Goal: Information Seeking & Learning: Find specific fact

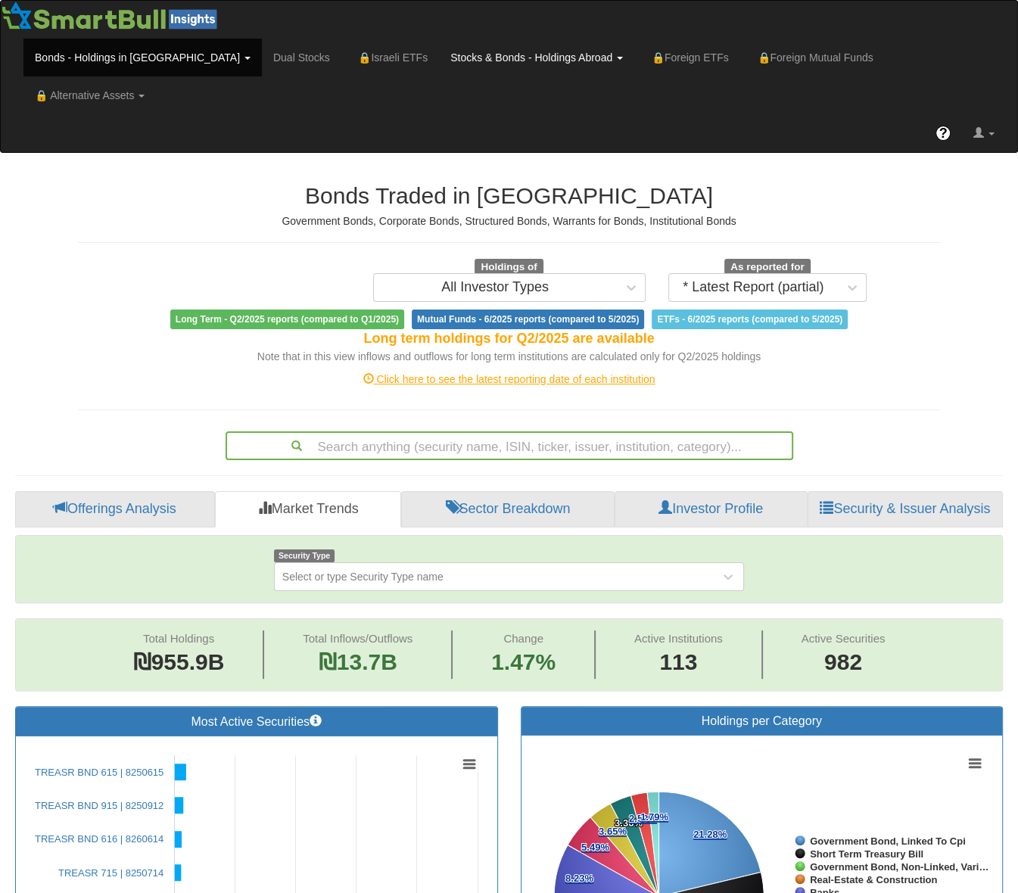
click at [484, 54] on link "Stocks & Bonds - Holdings Abroad" at bounding box center [536, 58] width 195 height 38
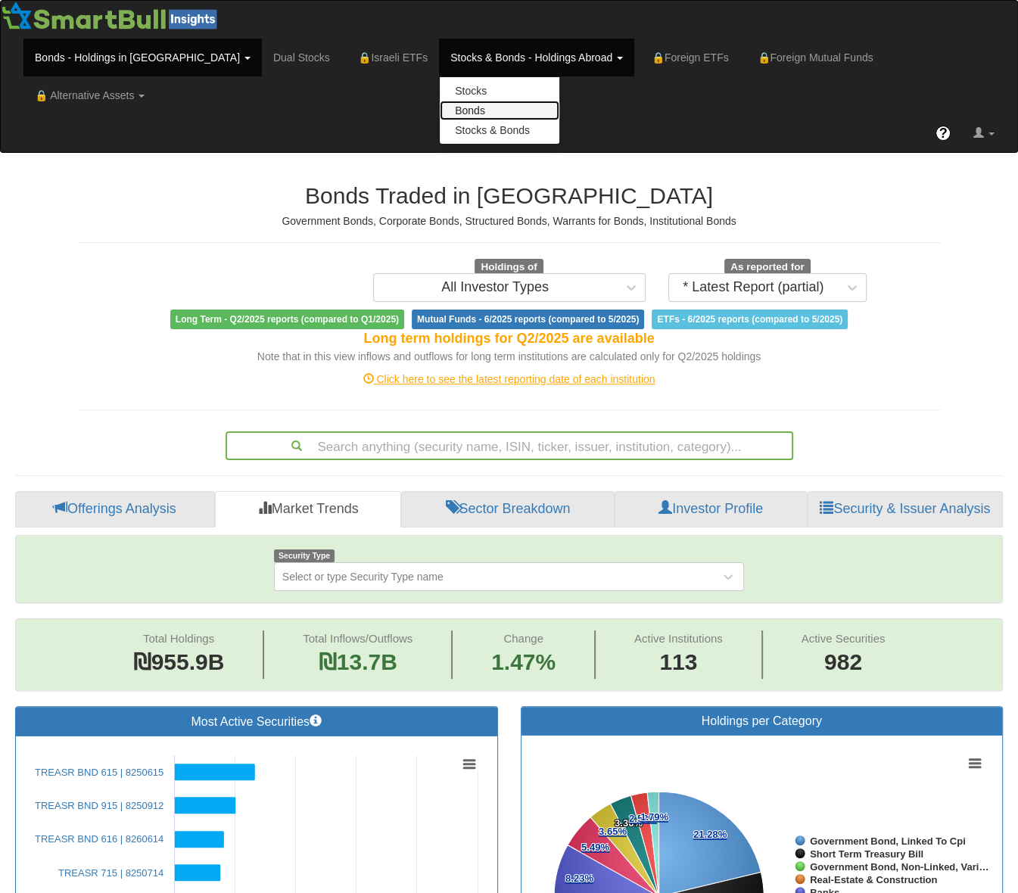
click at [440, 107] on link "Bonds" at bounding box center [500, 111] width 120 height 20
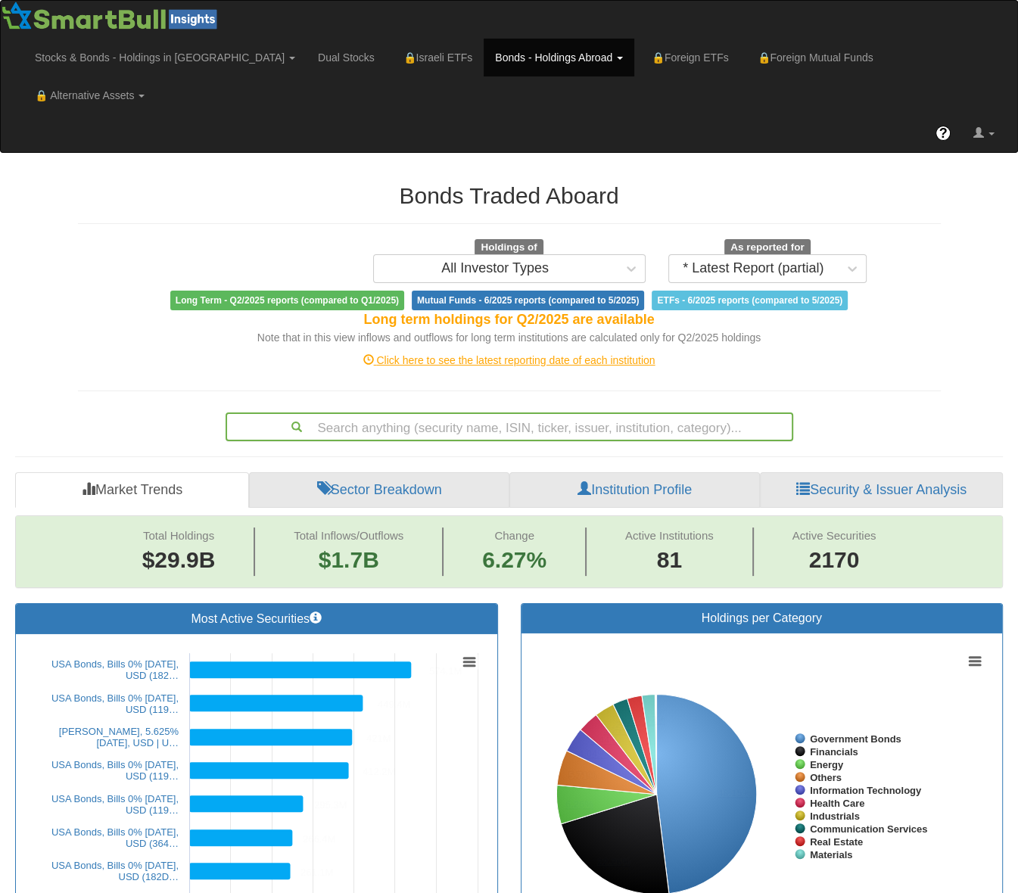
click at [466, 414] on div "Search anything (security name, ISIN, ticker, issuer, institution, category)..." at bounding box center [509, 427] width 565 height 26
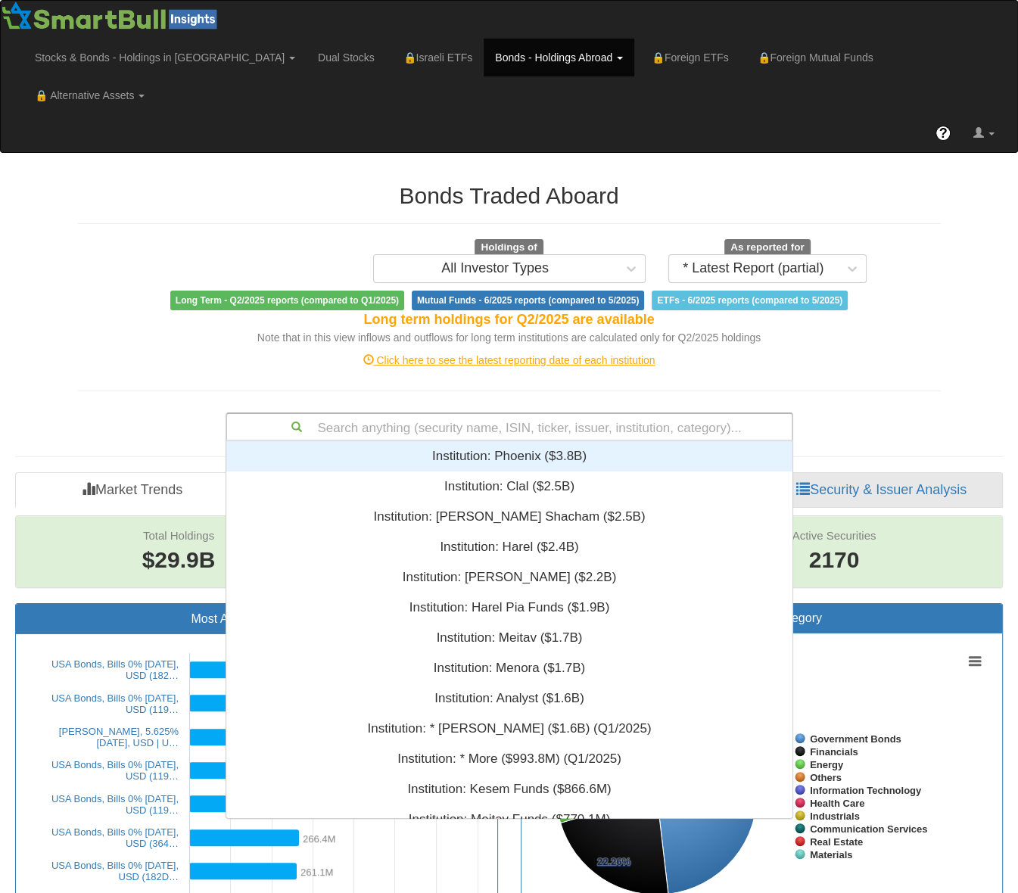
scroll to position [365, 554]
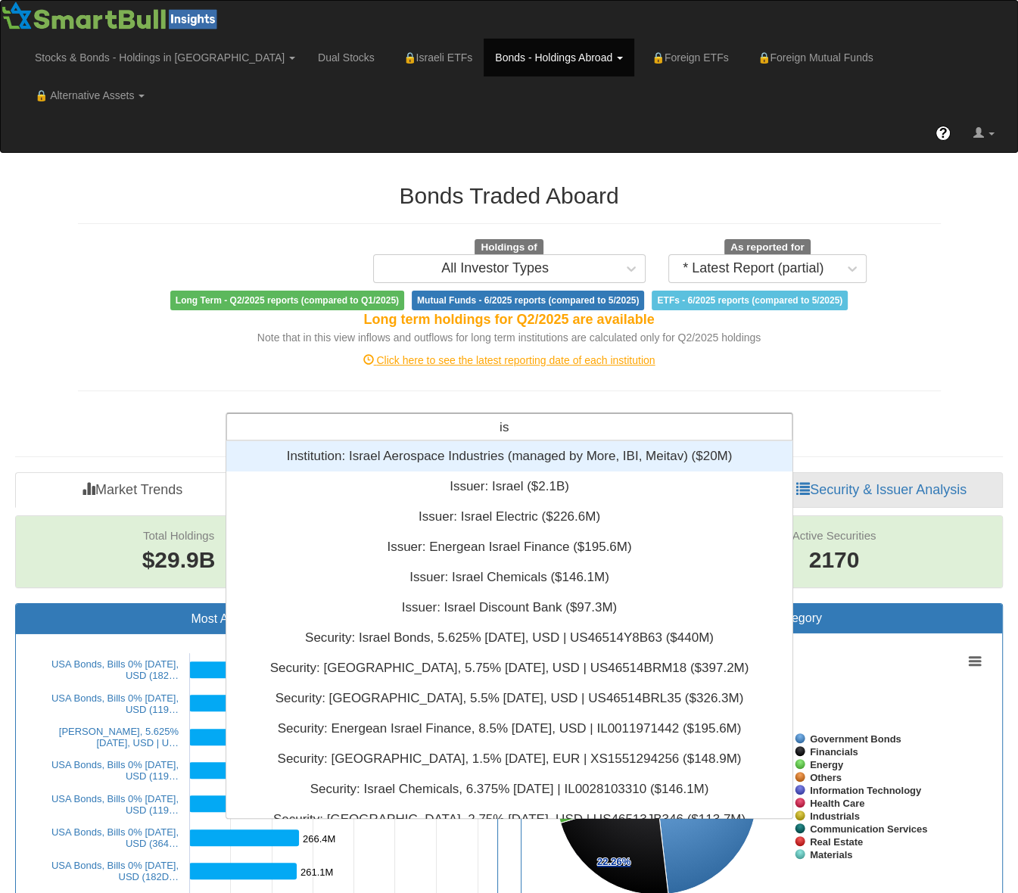
type input "i"
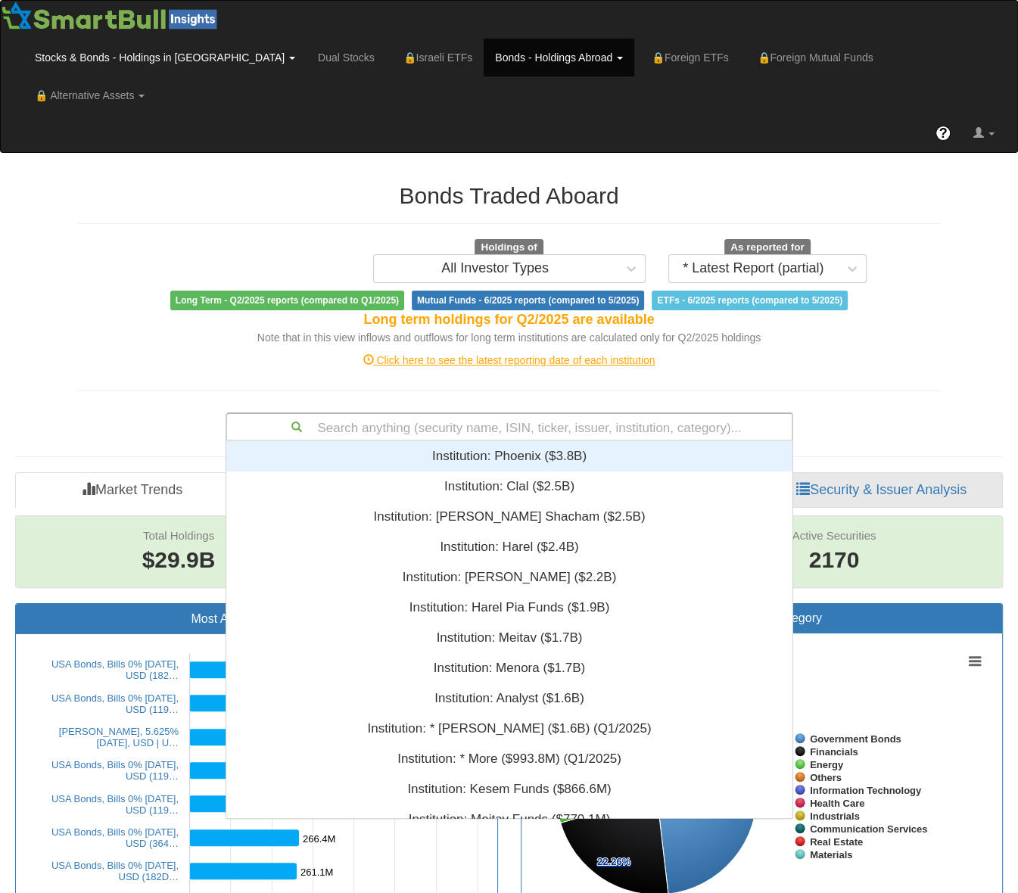
click at [117, 59] on link "Stocks & Bonds - Holdings in IL" at bounding box center [164, 58] width 283 height 38
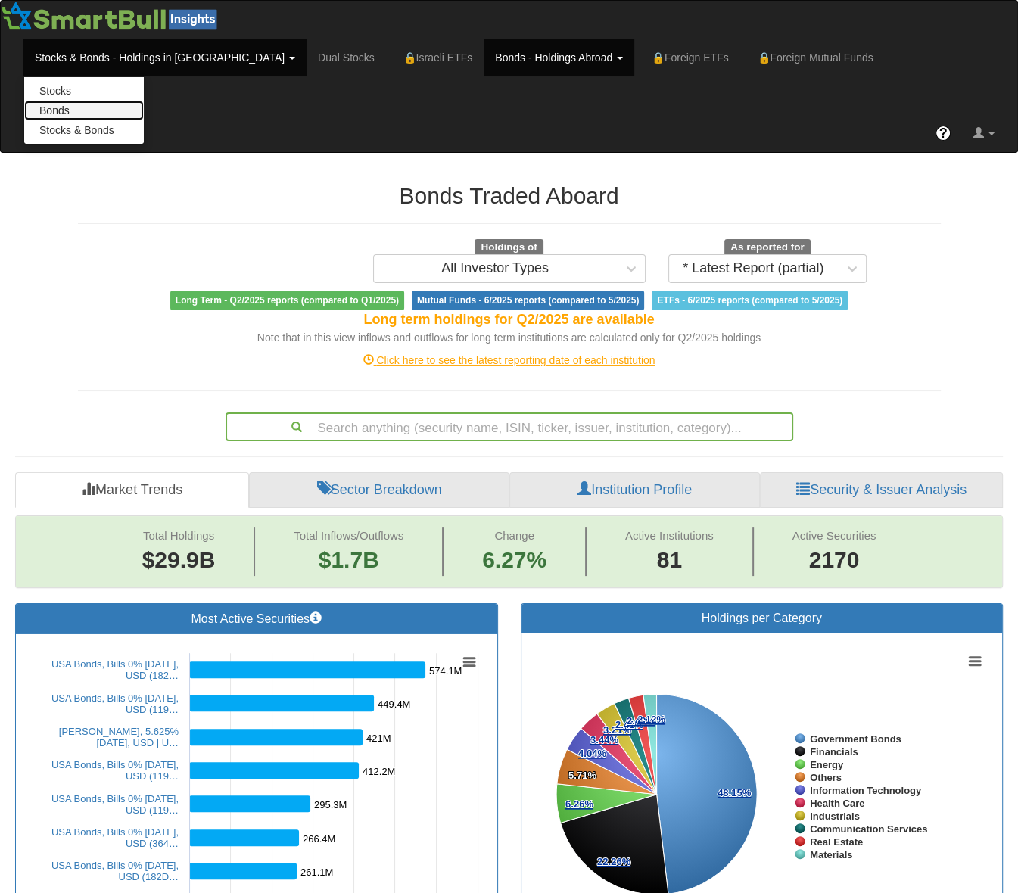
click at [64, 108] on link "Bonds" at bounding box center [84, 111] width 120 height 20
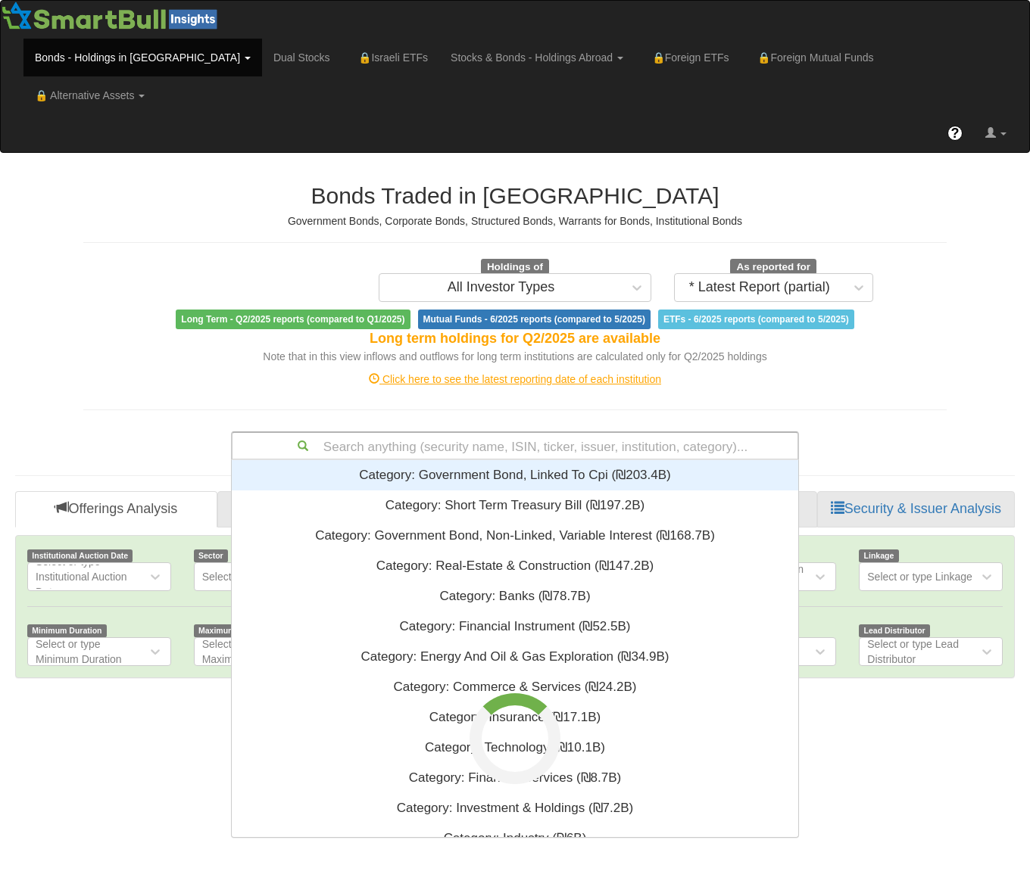
click at [473, 433] on div "Search anything (security name, ISIN, ticker, issuer, institution, category)..." at bounding box center [514, 446] width 565 height 26
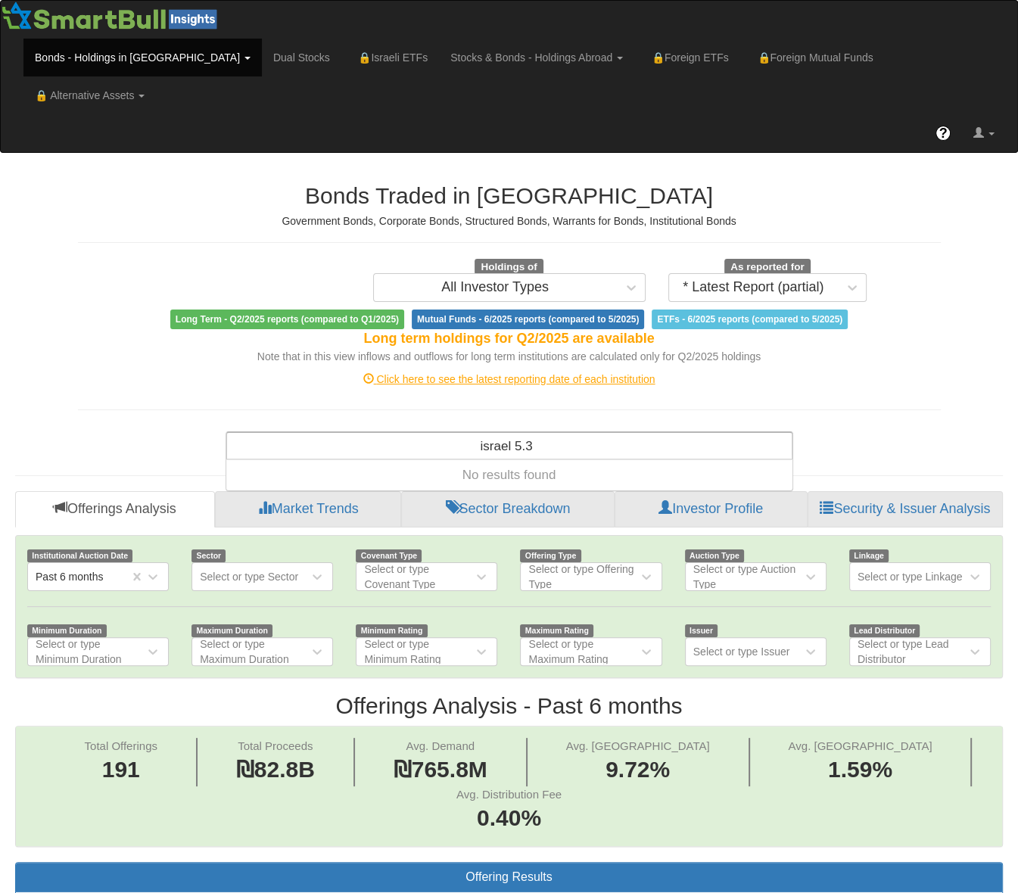
scroll to position [30, 960]
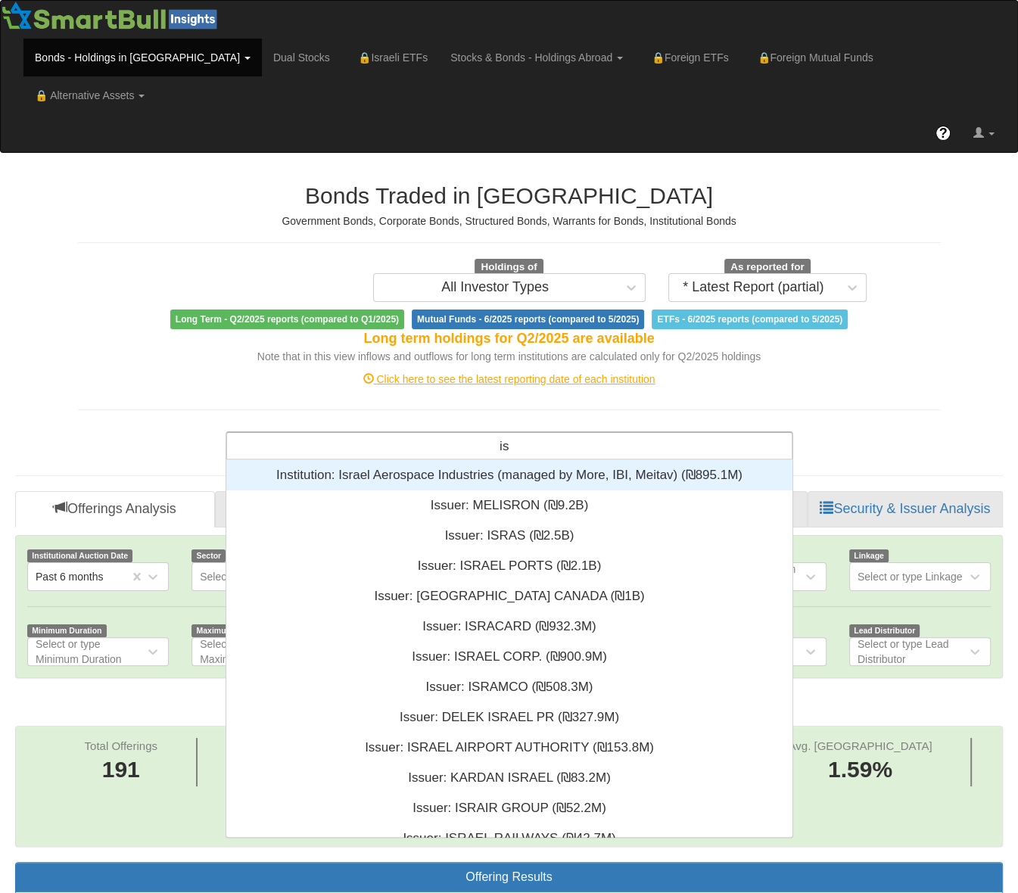
type input "i"
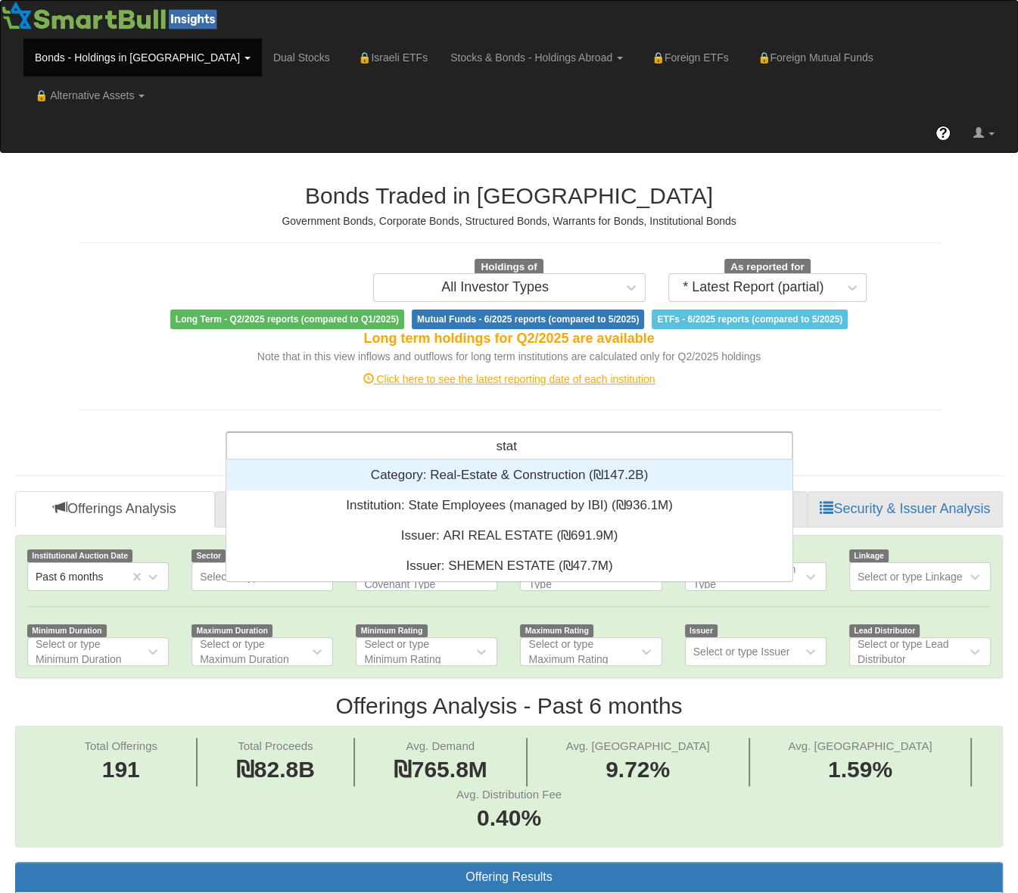
scroll to position [109, 554]
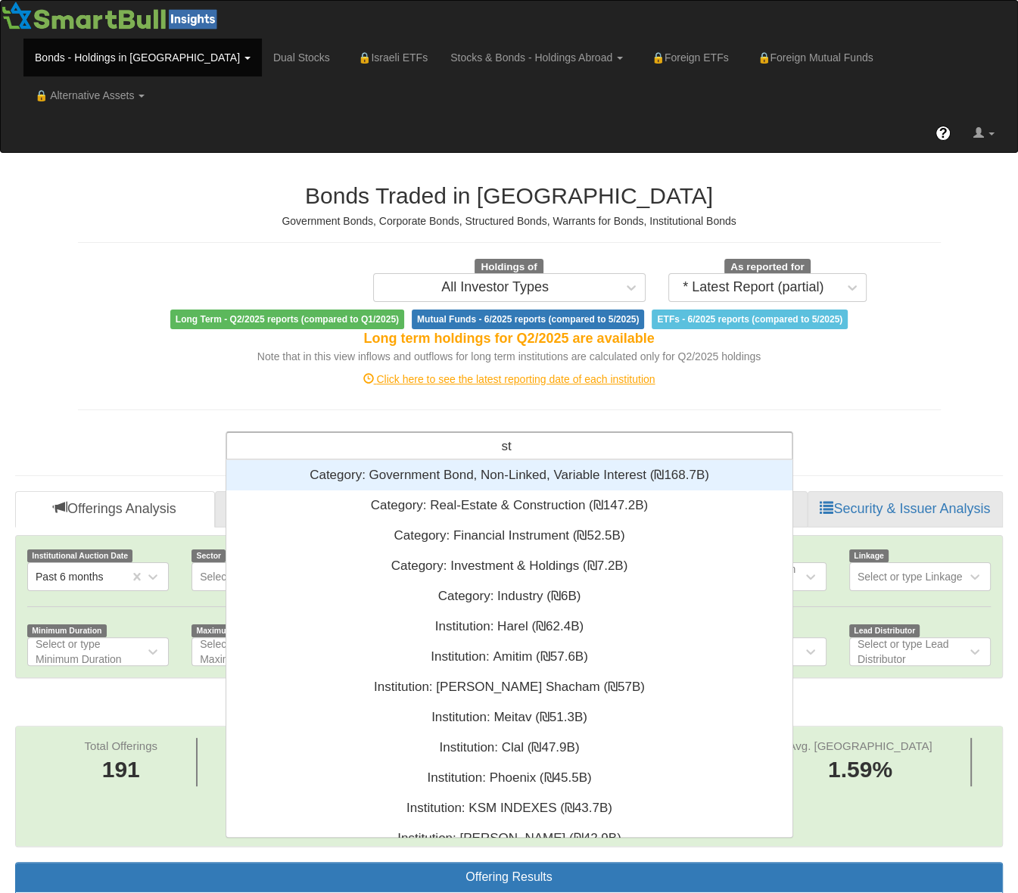
type input "s"
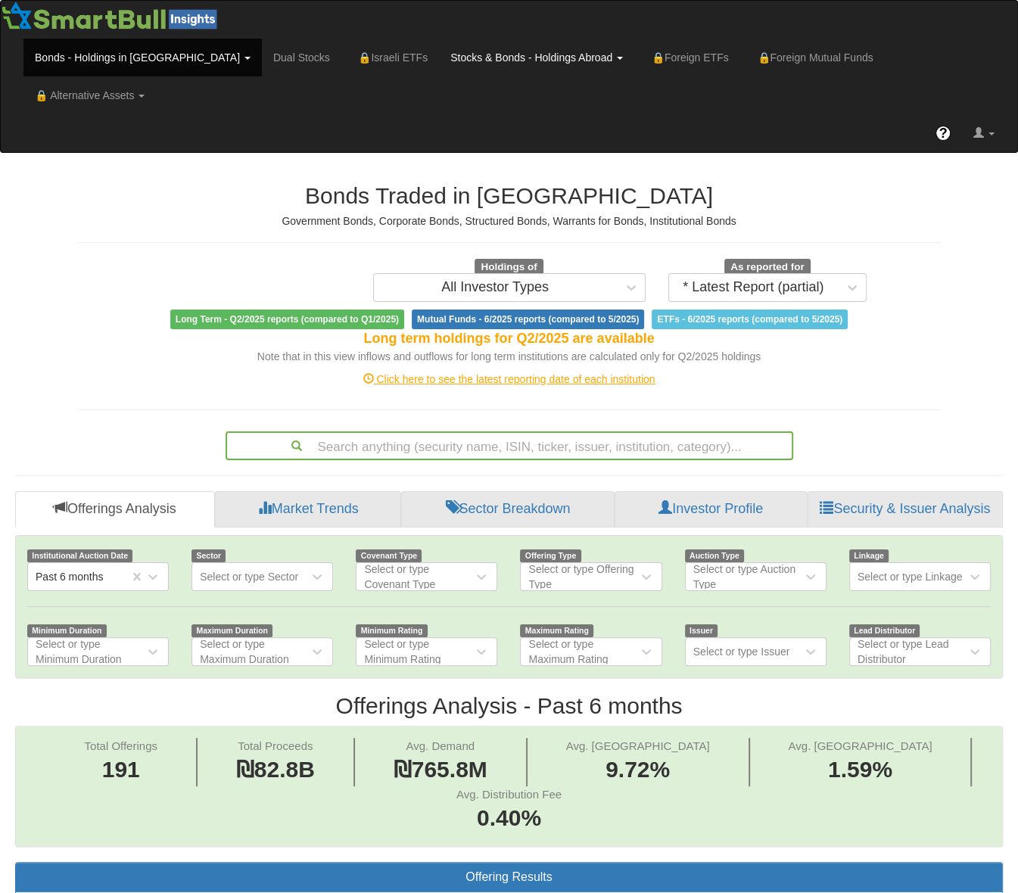
click at [466, 53] on link "Stocks & Bonds - Holdings Abroad" at bounding box center [536, 58] width 195 height 38
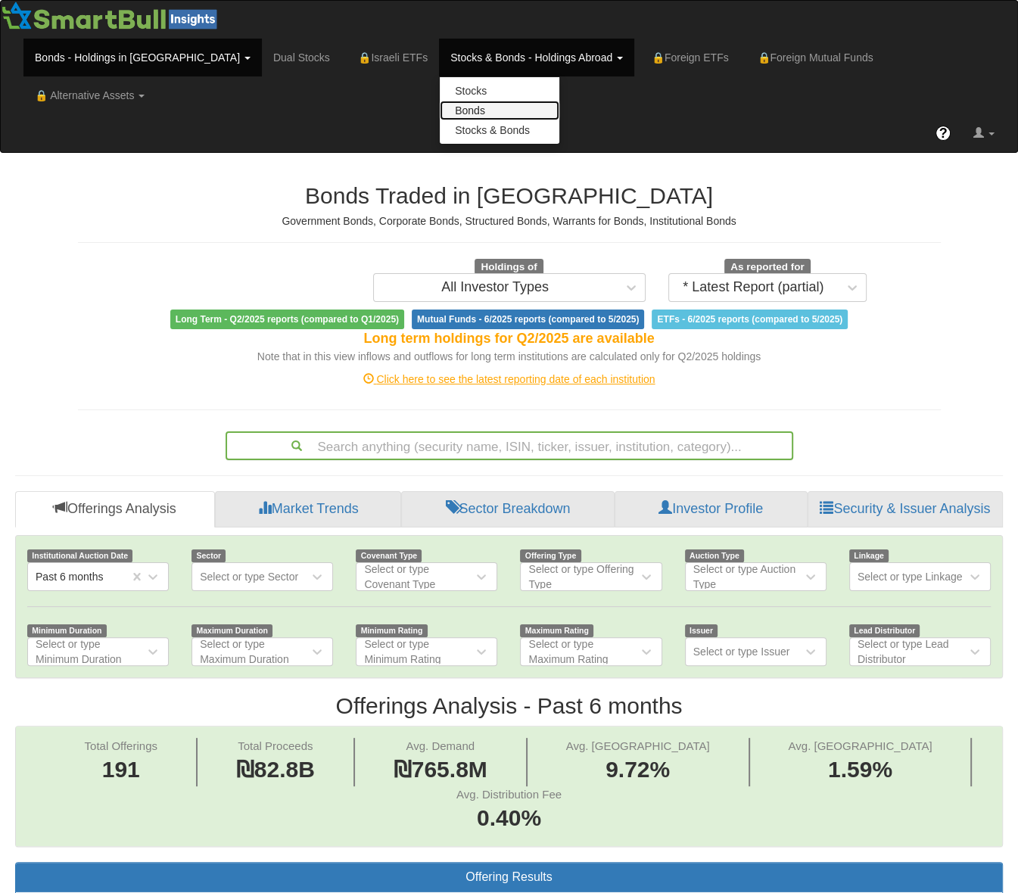
click at [440, 111] on link "Bonds" at bounding box center [500, 111] width 120 height 20
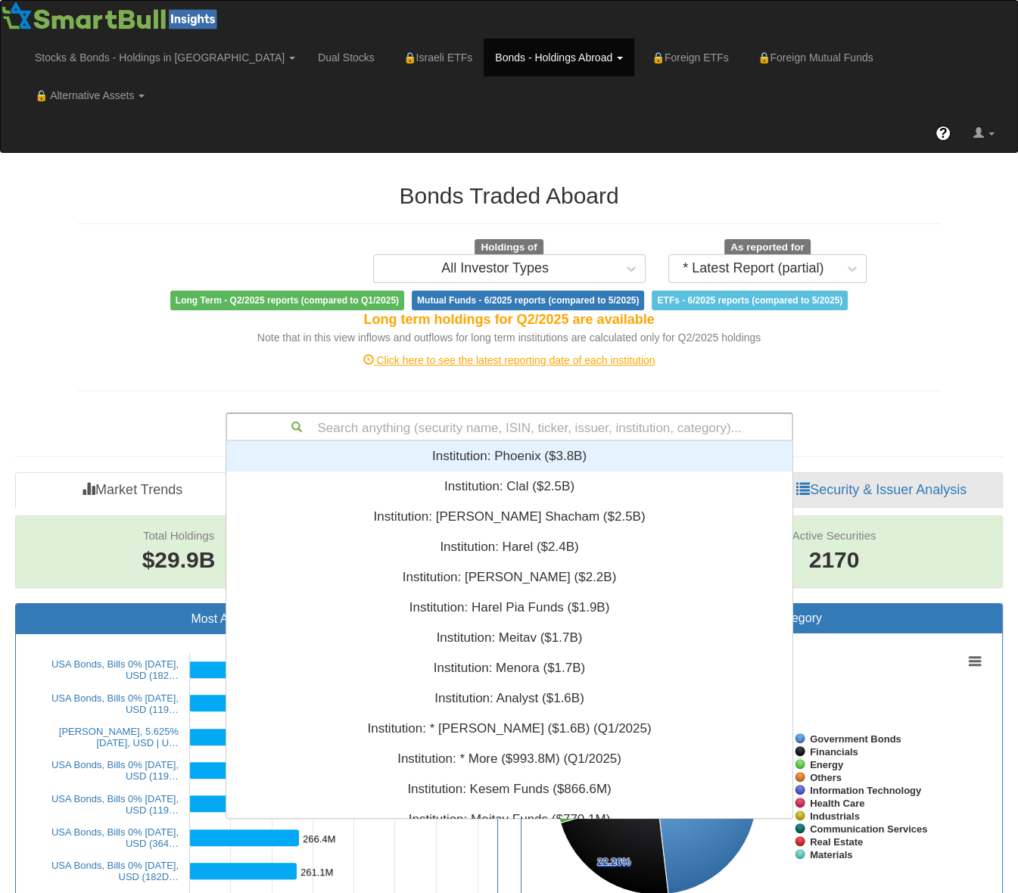
click at [521, 414] on div "Search anything (security name, ISIN, ticker, issuer, institution, category)..." at bounding box center [509, 427] width 565 height 26
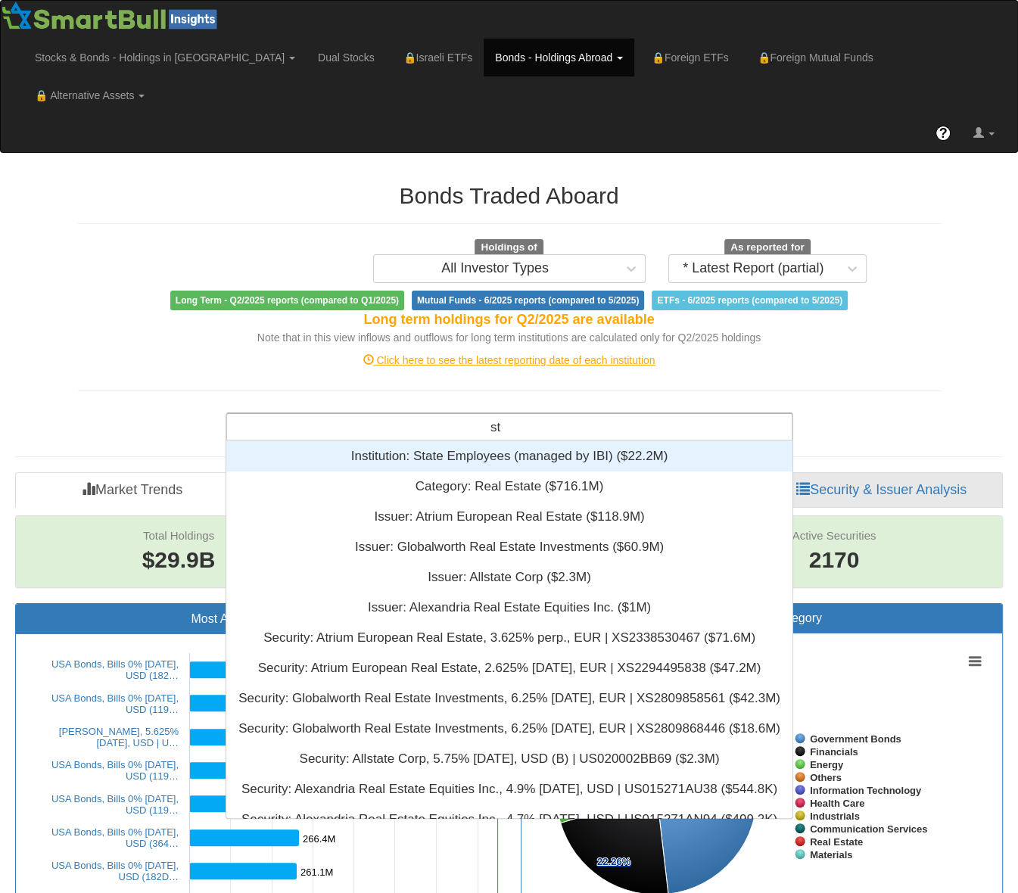
type input "s"
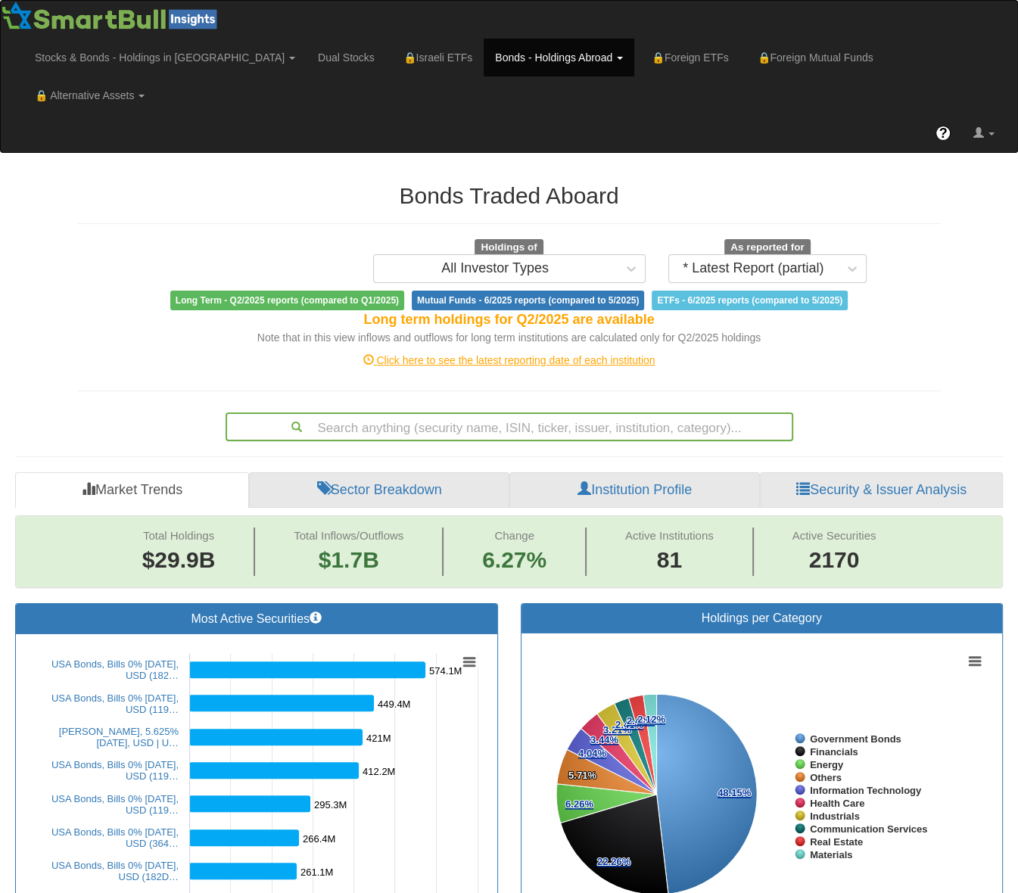
click at [557, 414] on div "Search anything (security name, ISIN, ticker, issuer, institution, category)..." at bounding box center [509, 427] width 565 height 26
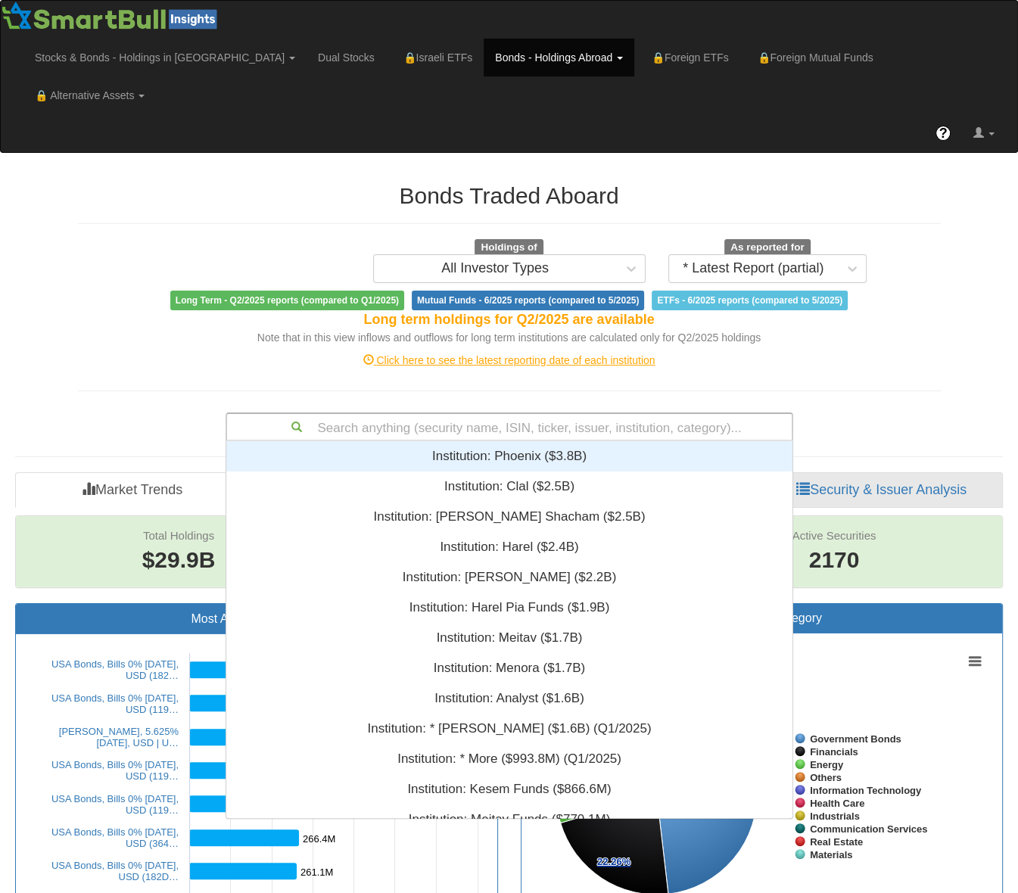
paste input "US46514BRN90"
type input "US46514BRN90"
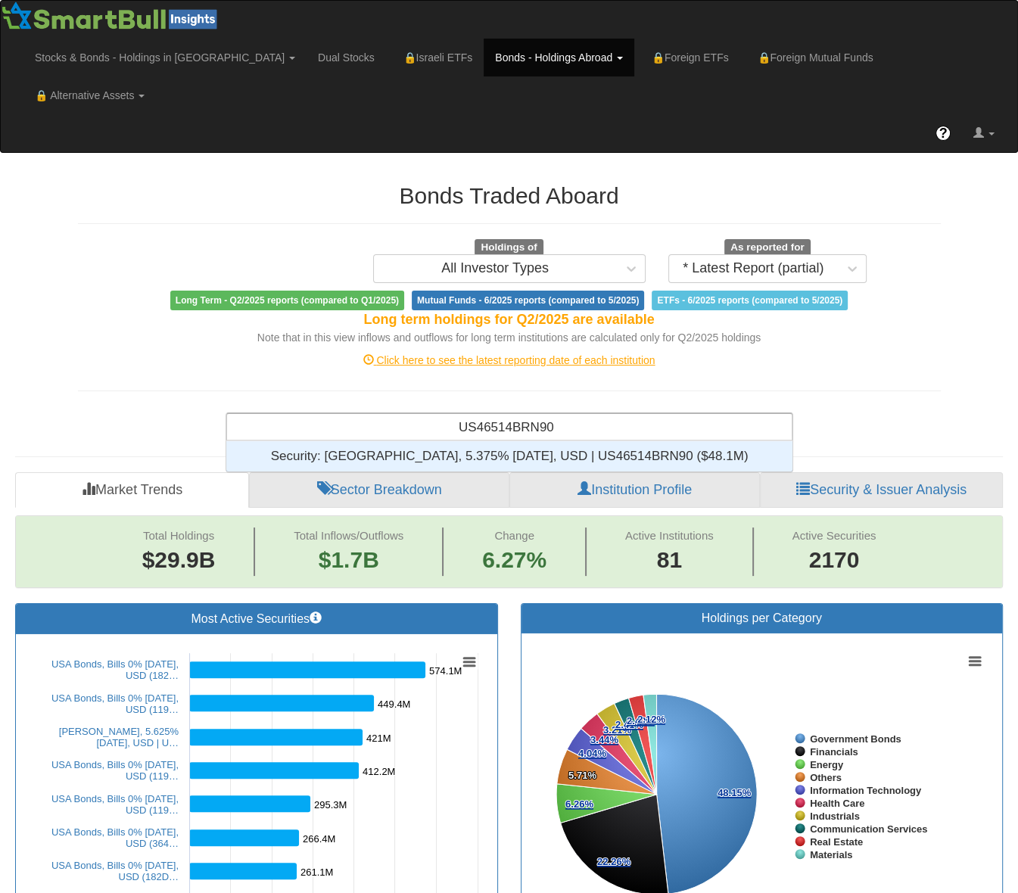
scroll to position [18, 554]
click at [515, 441] on div "Security: ‎Israel, 5.375% 12mar2029, USD | US46514BRN90 ‎($48.1M)‏" at bounding box center [509, 456] width 566 height 30
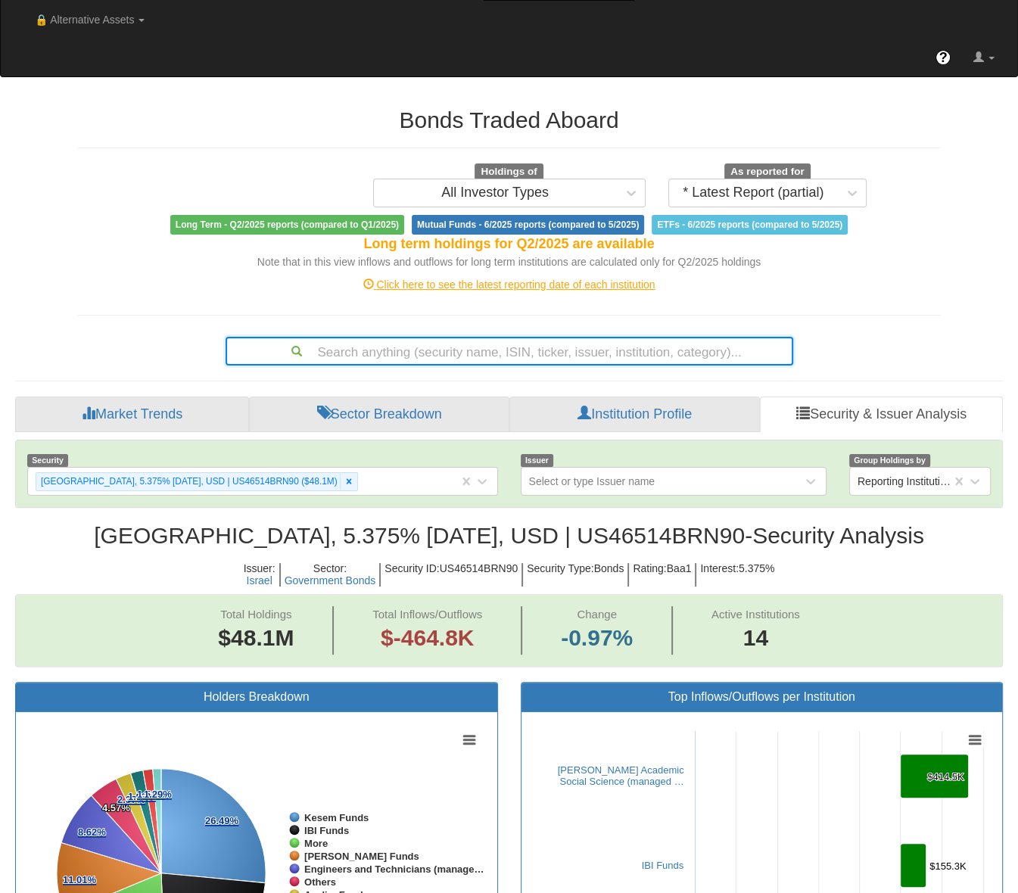
scroll to position [151, 0]
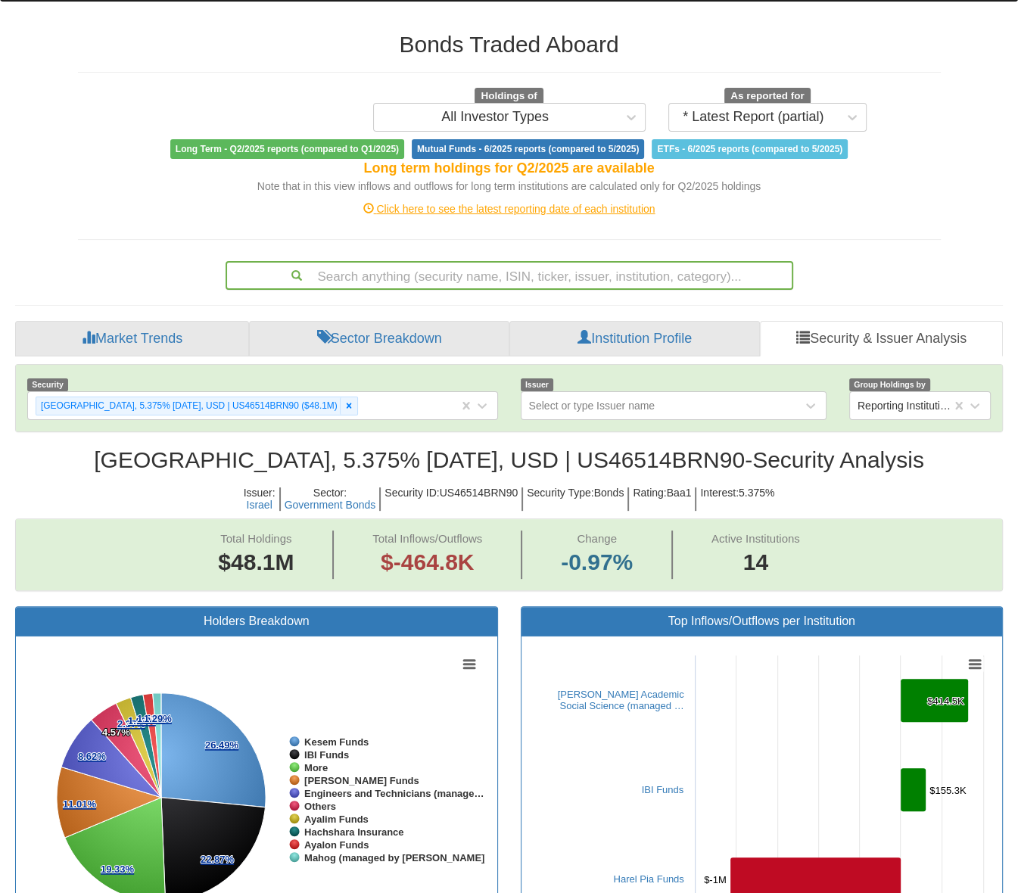
click at [150, 179] on div "Note that in this view inflows and outflows for long term institutions are calc…" at bounding box center [509, 186] width 863 height 15
click at [142, 179] on div "Note that in this view inflows and outflows for long term institutions are calc…" at bounding box center [509, 186] width 863 height 15
